Goal: Task Accomplishment & Management: Use online tool/utility

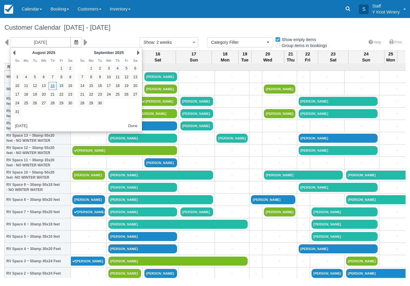
select select
click at [136, 96] on link "27" at bounding box center [135, 95] width 8 height 8
type input "09/27/25"
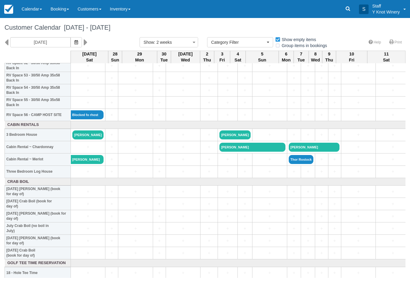
scroll to position [661, 0]
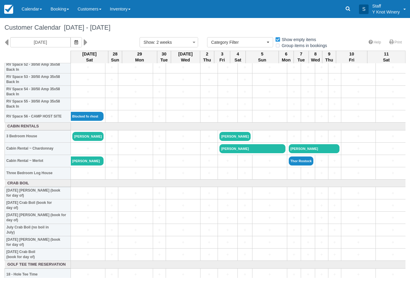
click at [84, 176] on link "+" at bounding box center [87, 173] width 31 height 6
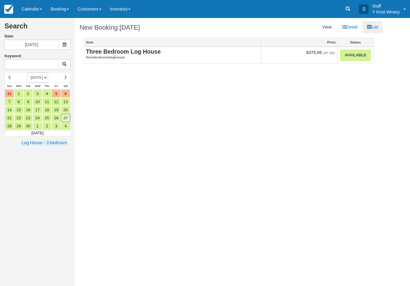
click at [25, 11] on link "Calendar" at bounding box center [31, 9] width 29 height 18
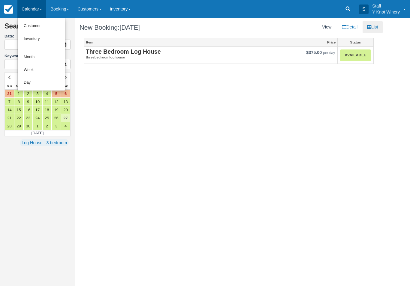
click at [28, 26] on link "Customer" at bounding box center [41, 25] width 47 height 13
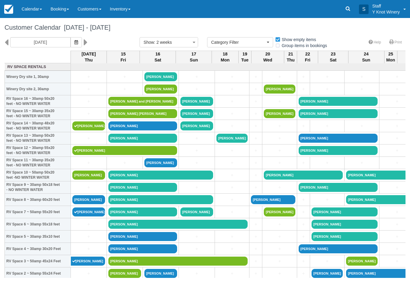
select select
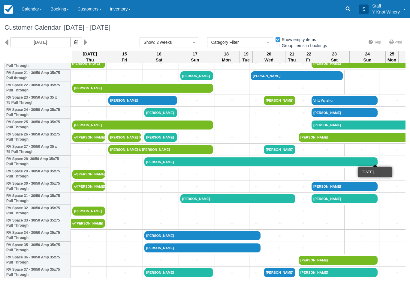
scroll to position [271, 0]
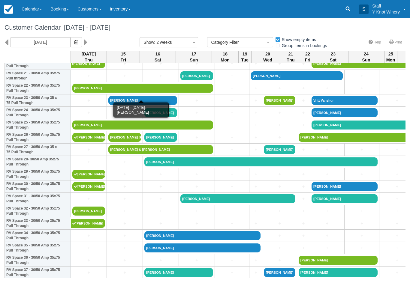
click at [82, 93] on link "Lynn Paoli" at bounding box center [142, 88] width 141 height 9
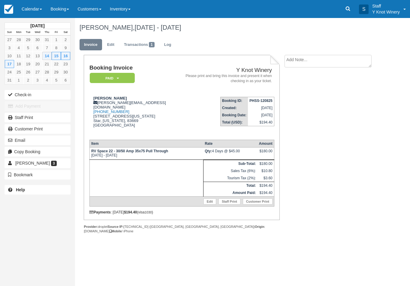
click at [24, 96] on button "Check-in" at bounding box center [37, 95] width 66 height 10
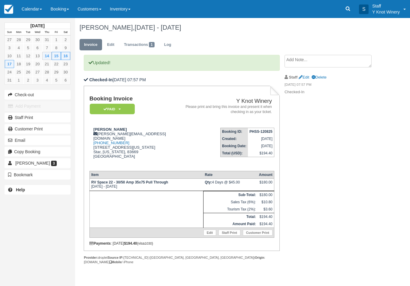
click at [39, 10] on link "Calendar" at bounding box center [31, 9] width 29 height 18
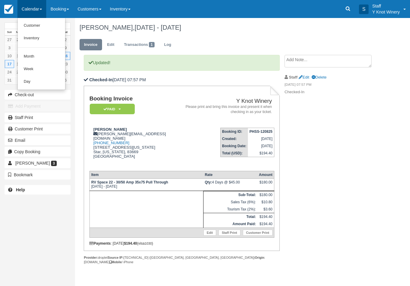
click at [27, 22] on link "Customer" at bounding box center [41, 25] width 47 height 13
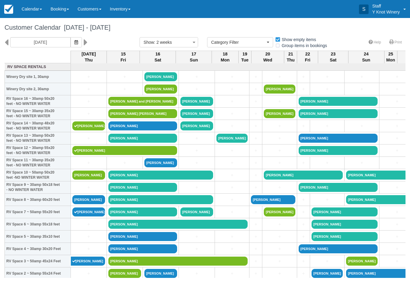
select select
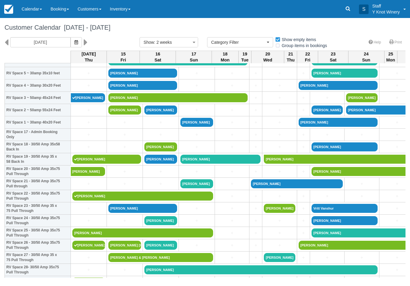
scroll to position [164, 0]
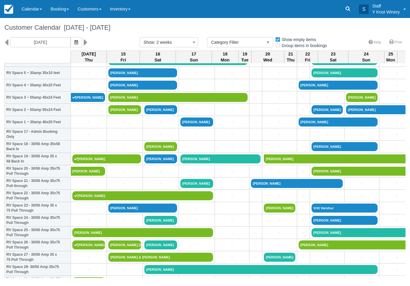
click at [83, 237] on link "Cris arras" at bounding box center [142, 232] width 141 height 9
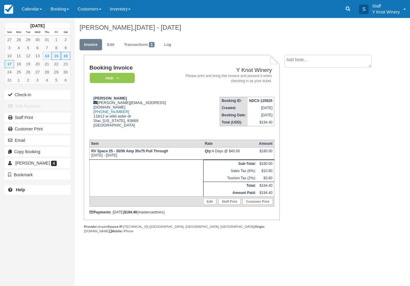
click at [13, 93] on icon "button" at bounding box center [11, 95] width 7 height 4
